Goal: Check status: Check status

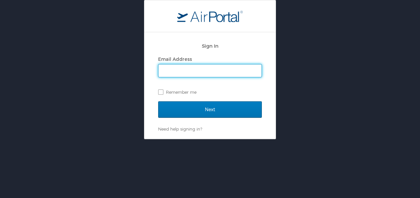
type input "mgw468@gmail.com"
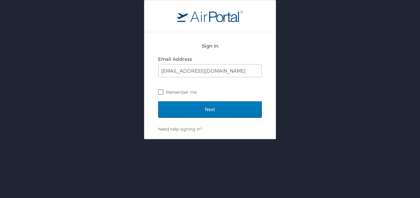
click at [160, 92] on label "Remember me" at bounding box center [210, 92] width 104 height 10
click at [160, 92] on input "Remember me" at bounding box center [160, 91] width 4 height 4
checkbox input "true"
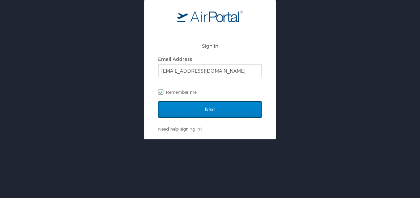
click at [192, 111] on input "Next" at bounding box center [210, 109] width 104 height 16
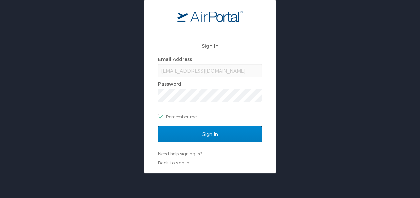
click at [193, 133] on input "Sign In" at bounding box center [210, 134] width 104 height 16
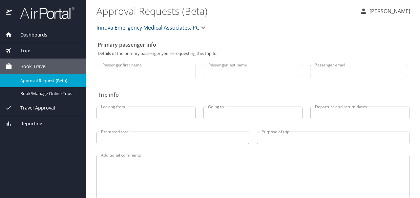
click at [25, 50] on span "Trips" at bounding box center [21, 50] width 19 height 7
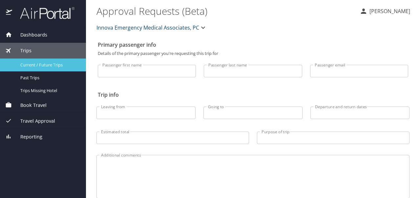
click at [36, 65] on span "Current / Future Trips" at bounding box center [49, 65] width 58 height 6
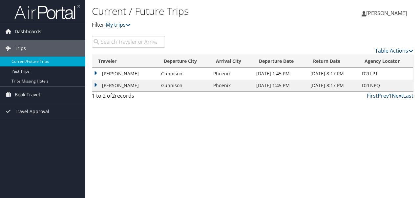
click at [235, 75] on td "Phoenix" at bounding box center [231, 74] width 43 height 12
click at [118, 75] on td "[PERSON_NAME]" at bounding box center [125, 74] width 66 height 12
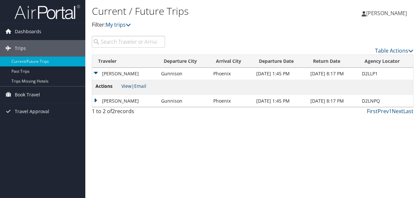
click at [126, 85] on link "View" at bounding box center [127, 86] width 10 height 6
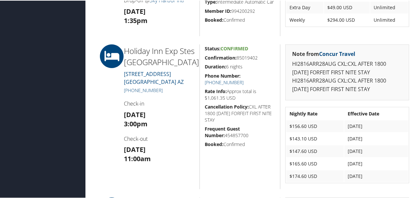
scroll to position [596, 0]
